Goal: Task Accomplishment & Management: Manage account settings

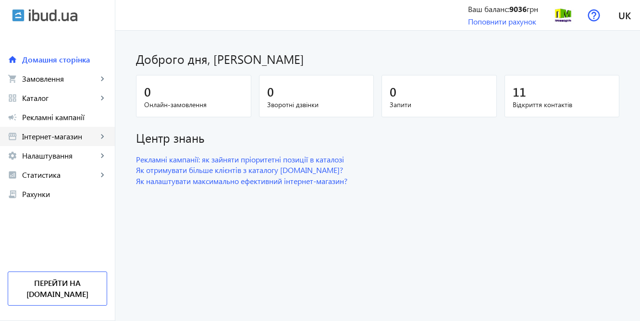
click at [51, 134] on span "Інтернет-магазин" at bounding box center [59, 137] width 75 height 10
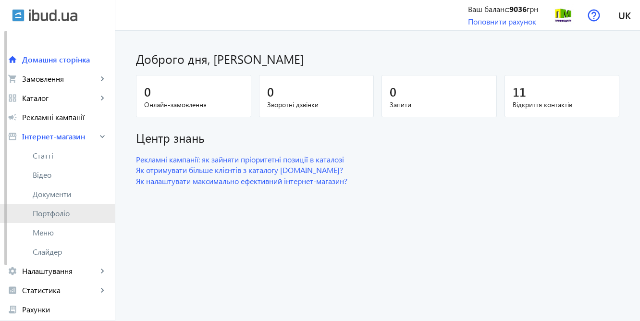
click at [61, 212] on span "Портфоліо" at bounding box center [70, 213] width 74 height 10
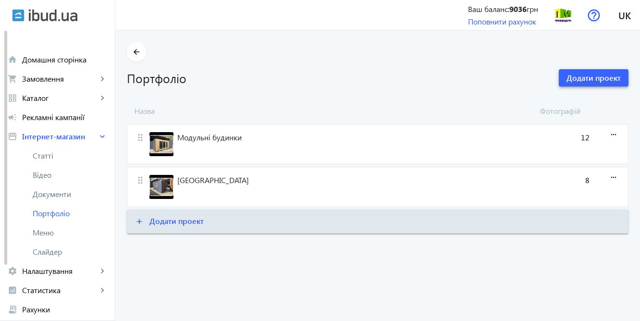
click at [595, 79] on span "Додати проект" at bounding box center [593, 78] width 54 height 11
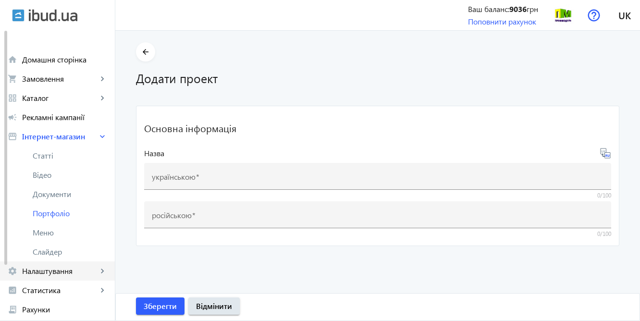
click at [54, 270] on span "Налаштування" at bounding box center [59, 271] width 75 height 10
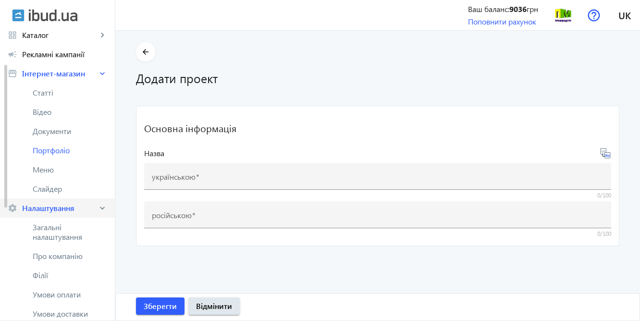
scroll to position [66, 0]
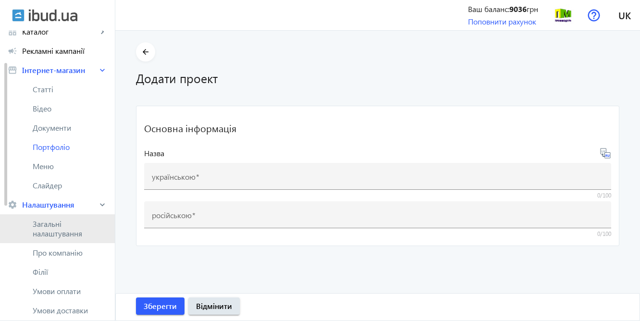
click at [52, 224] on span "Загальні налаштування" at bounding box center [70, 228] width 74 height 19
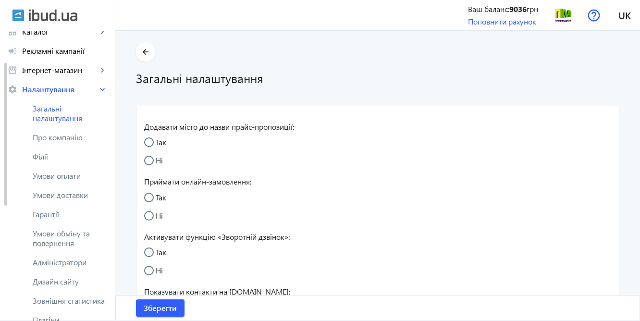
radio input "true"
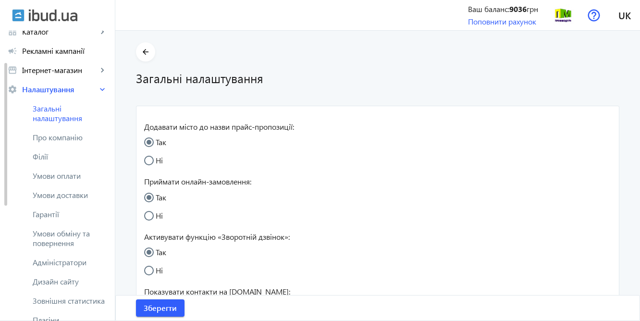
radio input "true"
click at [62, 140] on span "Про компанію" at bounding box center [70, 138] width 74 height 10
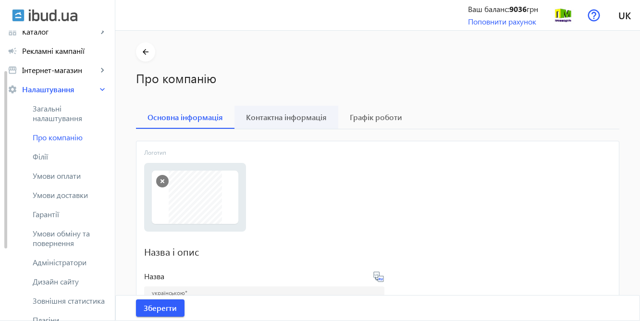
click at [300, 118] on span "Контактна інформація" at bounding box center [286, 117] width 81 height 8
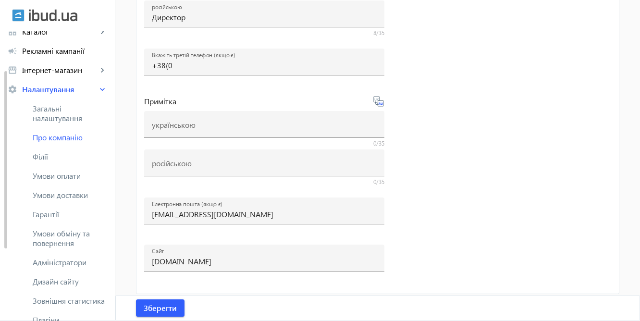
scroll to position [478, 0]
click at [74, 265] on span "Адміністратори" at bounding box center [70, 263] width 74 height 10
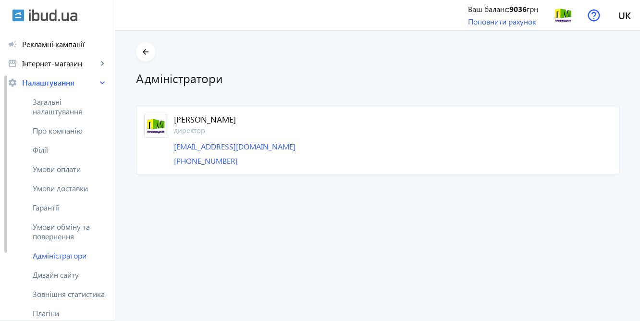
scroll to position [73, 0]
click at [234, 146] on link "[EMAIL_ADDRESS][DOMAIN_NAME]" at bounding box center [235, 146] width 122 height 10
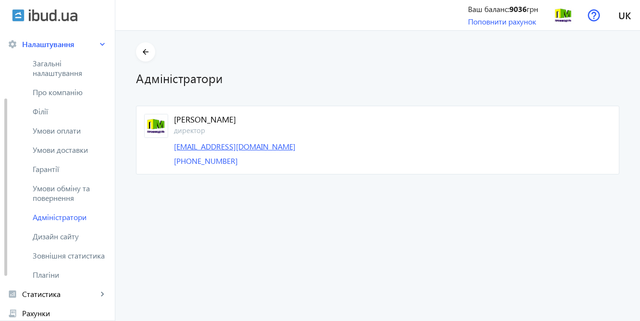
scroll to position [112, 0]
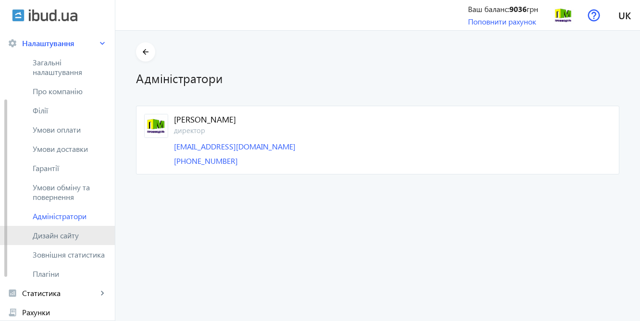
click at [64, 237] on span "Дизайн сайту" at bounding box center [70, 236] width 74 height 10
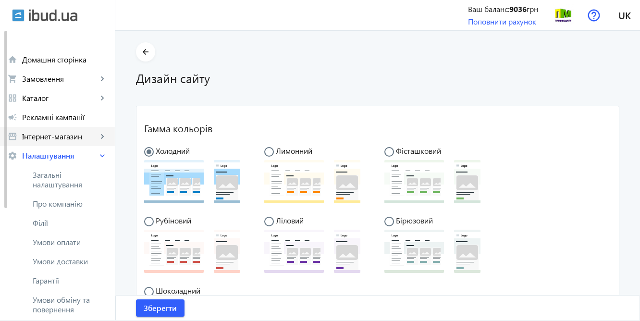
click at [63, 135] on span "Інтернет-магазин" at bounding box center [59, 137] width 75 height 10
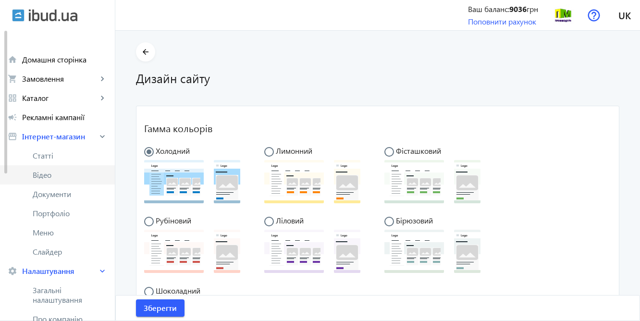
click at [50, 176] on span "Відео" at bounding box center [70, 175] width 74 height 10
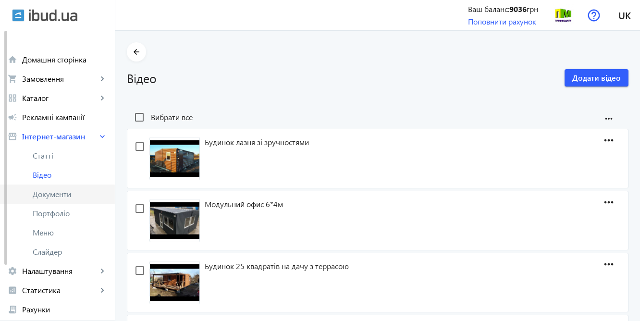
click at [52, 193] on span "Документи" at bounding box center [70, 194] width 74 height 10
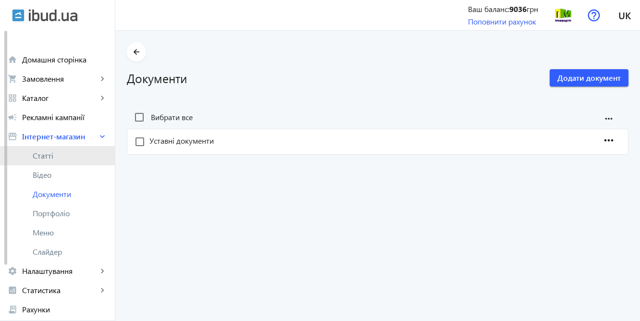
click at [50, 154] on span "Статті" at bounding box center [70, 156] width 74 height 10
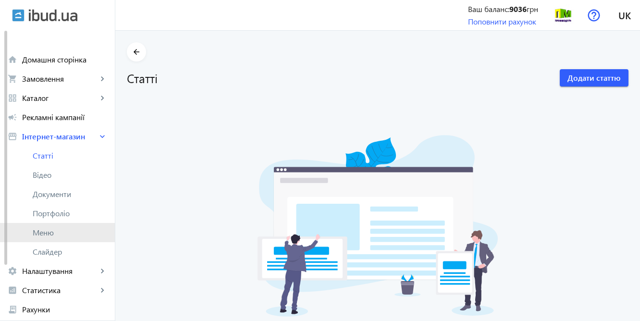
click at [49, 232] on span "Меню" at bounding box center [70, 233] width 74 height 10
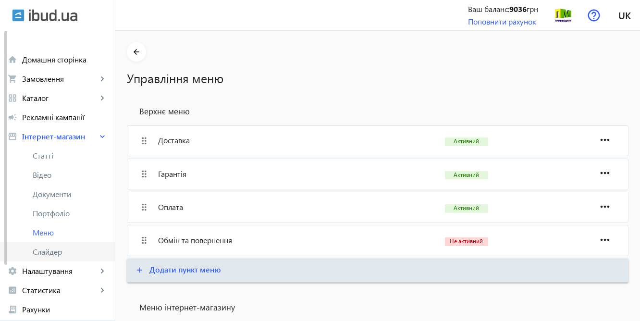
click at [48, 251] on span "Слайдер" at bounding box center [70, 252] width 74 height 10
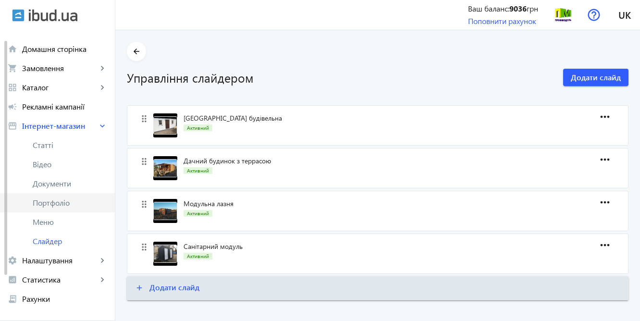
scroll to position [10, 0]
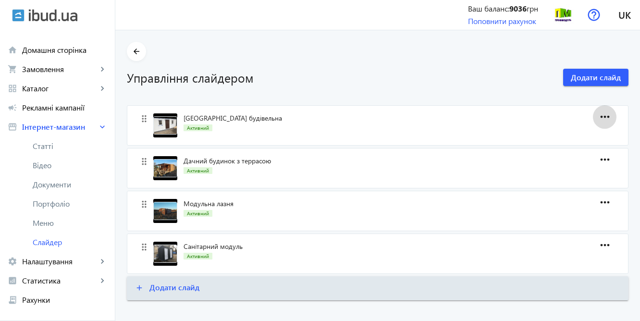
click at [607, 115] on mat-icon "more_horiz" at bounding box center [604, 117] width 19 height 24
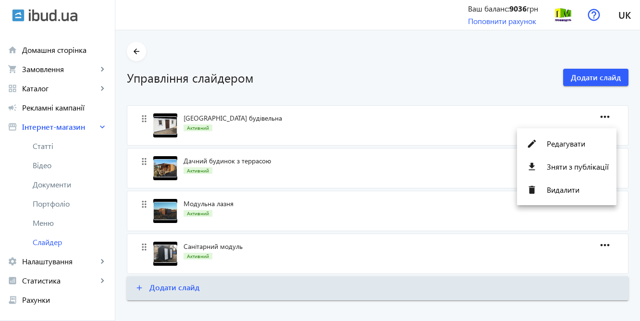
click at [486, 66] on div at bounding box center [320, 160] width 640 height 321
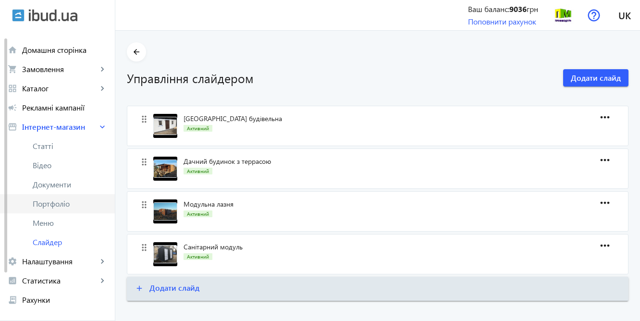
scroll to position [0, 0]
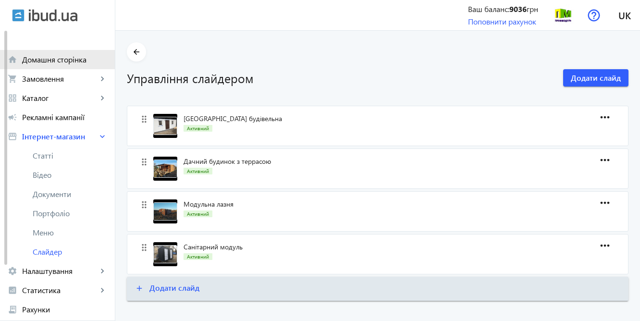
click at [39, 59] on span "Домашня сторінка" at bounding box center [64, 60] width 85 height 10
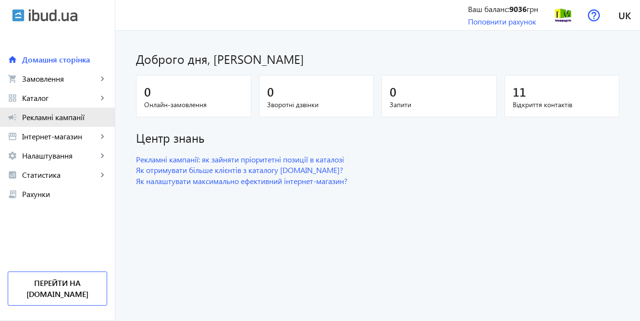
click at [51, 124] on link "campaign Рекламні кампанії" at bounding box center [57, 117] width 115 height 19
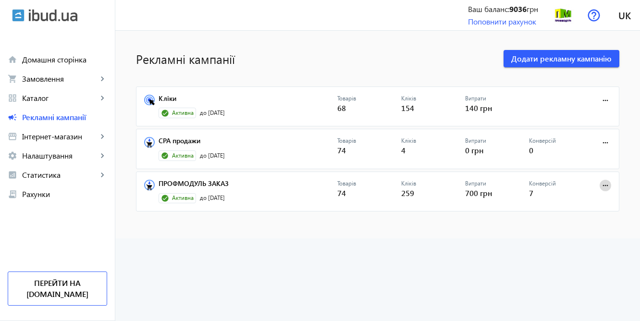
click at [602, 183] on mat-icon "more_horiz" at bounding box center [605, 185] width 11 height 11
click at [288, 100] on div at bounding box center [320, 160] width 640 height 321
click at [162, 100] on link "Кліки" at bounding box center [248, 101] width 179 height 13
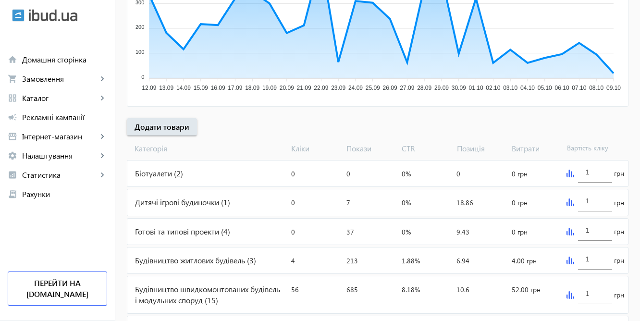
scroll to position [250, 0]
